Goal: Navigation & Orientation: Find specific page/section

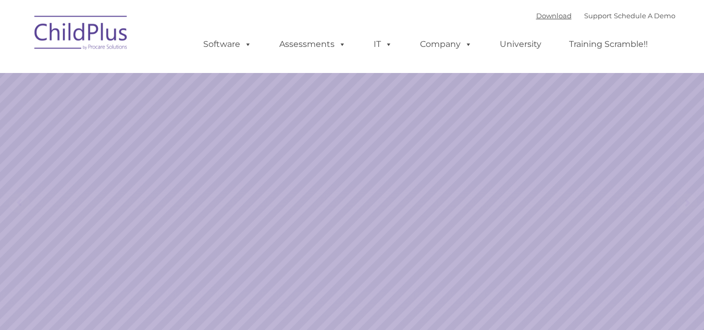
click at [536, 16] on link "Download" at bounding box center [553, 15] width 35 height 8
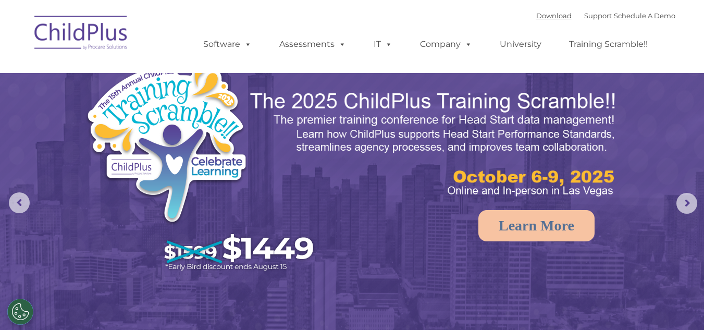
select select "MEDIUM"
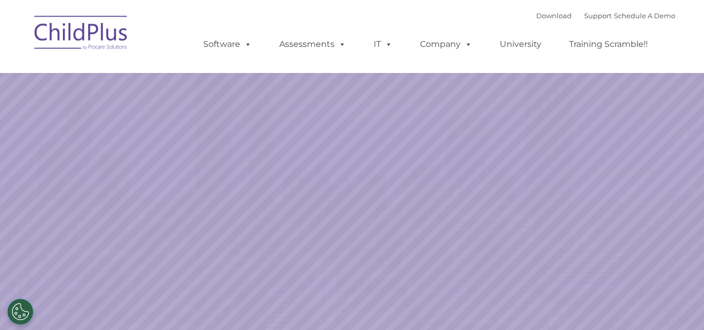
select select "MEDIUM"
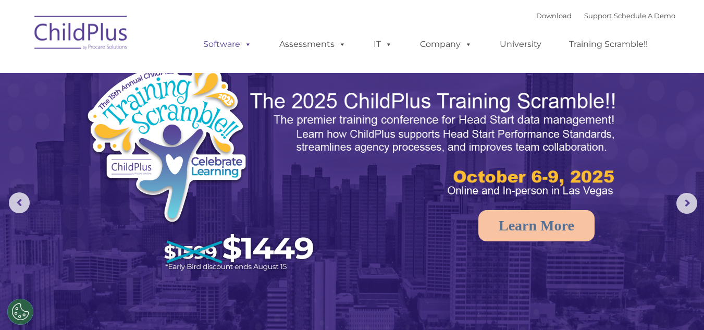
click at [235, 49] on link "Software" at bounding box center [227, 44] width 69 height 21
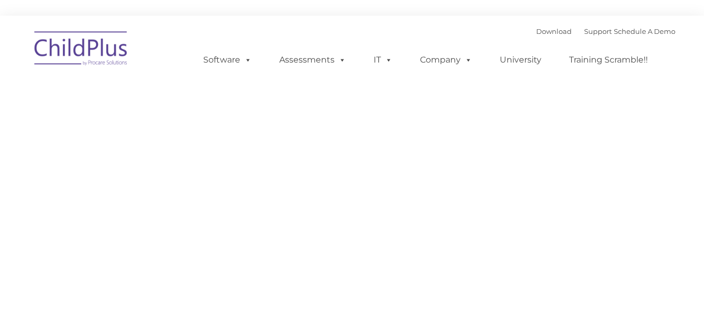
type input ""
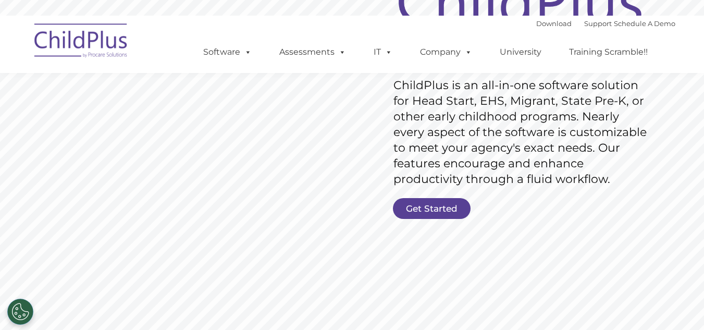
scroll to position [153, 0]
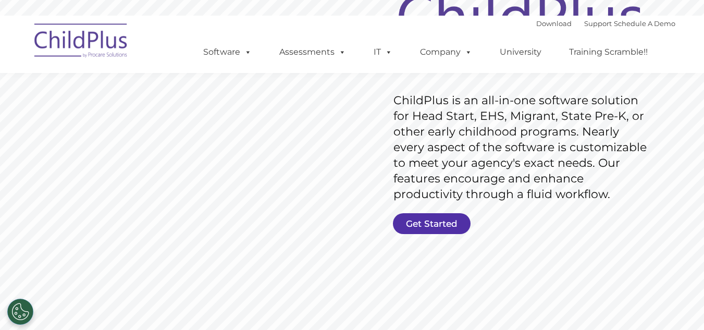
click at [433, 217] on link "Get Started" at bounding box center [432, 223] width 78 height 21
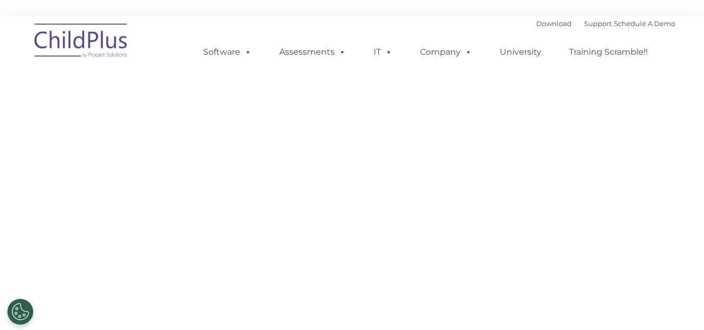
select select "MEDIUM"
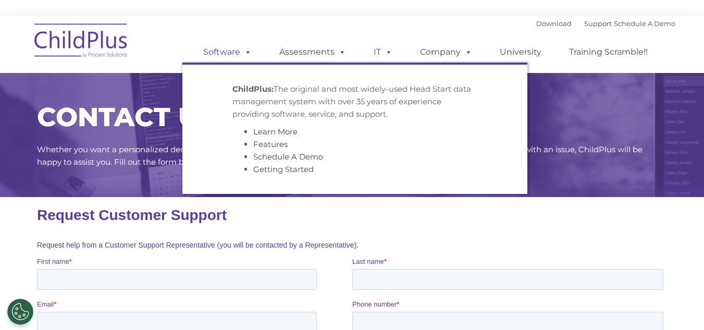
click at [241, 56] on span at bounding box center [245, 52] width 11 height 10
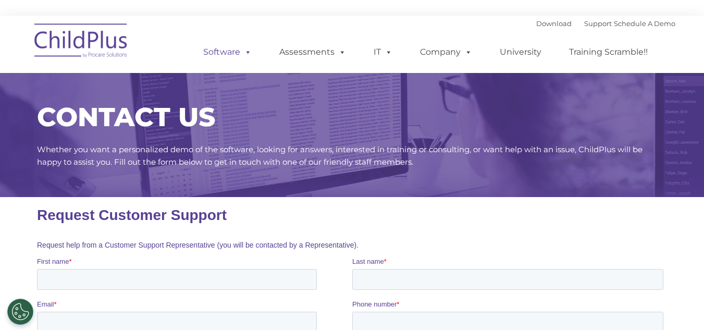
click at [219, 50] on link "Software" at bounding box center [227, 52] width 69 height 21
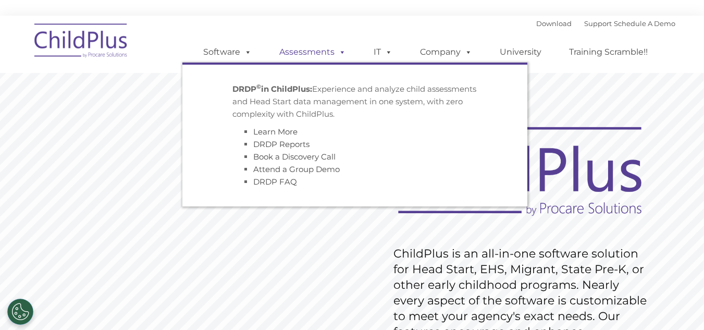
click at [316, 51] on link "Assessments" at bounding box center [313, 52] width 88 height 21
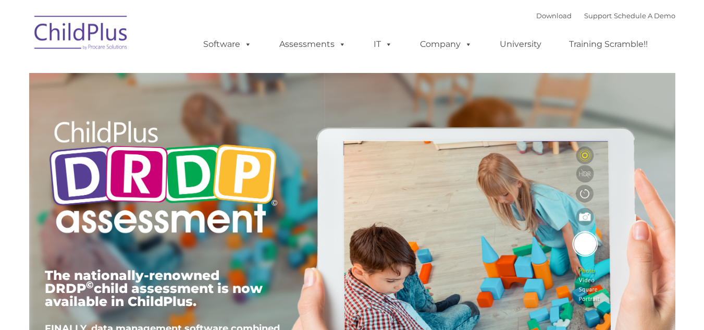
type input ""
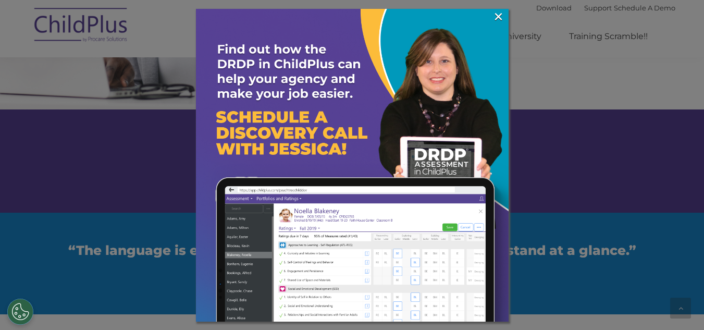
scroll to position [2270, 0]
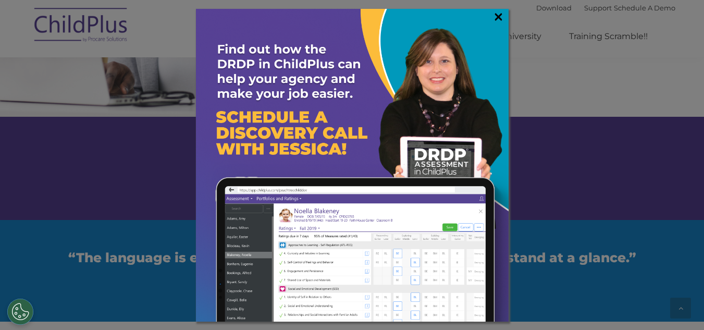
click at [495, 21] on link "×" at bounding box center [498, 16] width 12 height 10
